Goal: Task Accomplishment & Management: Manage account settings

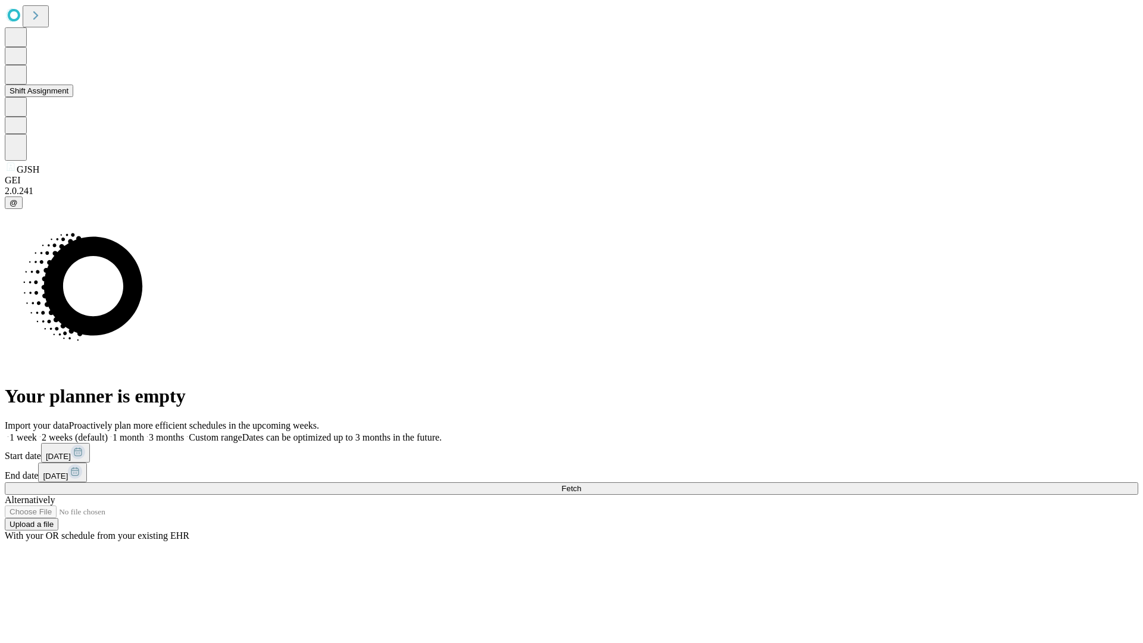
click at [73, 97] on button "Shift Assignment" at bounding box center [39, 91] width 68 height 13
